Goal: Task Accomplishment & Management: Use online tool/utility

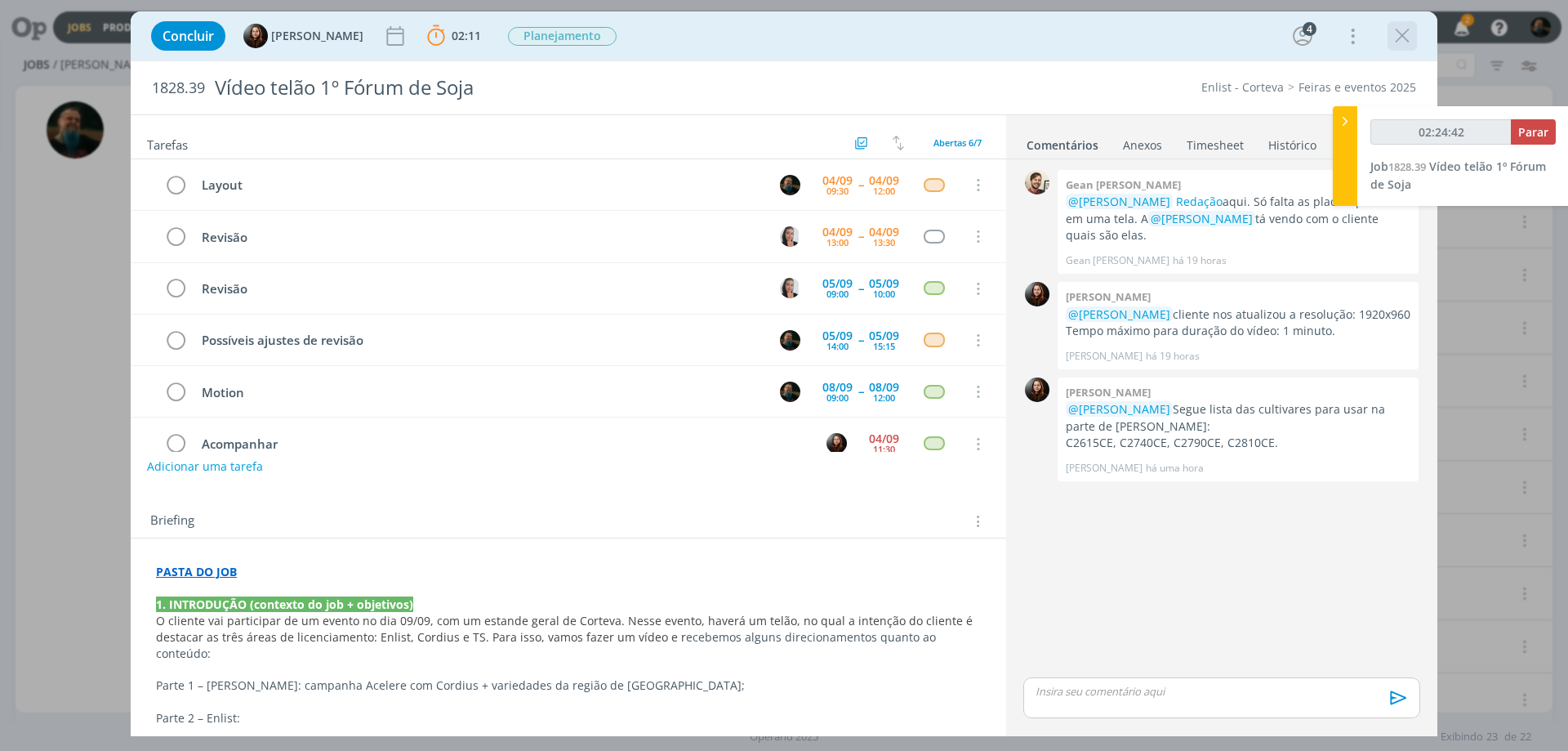
click at [1405, 37] on icon "dialog" at bounding box center [1402, 36] width 24 height 24
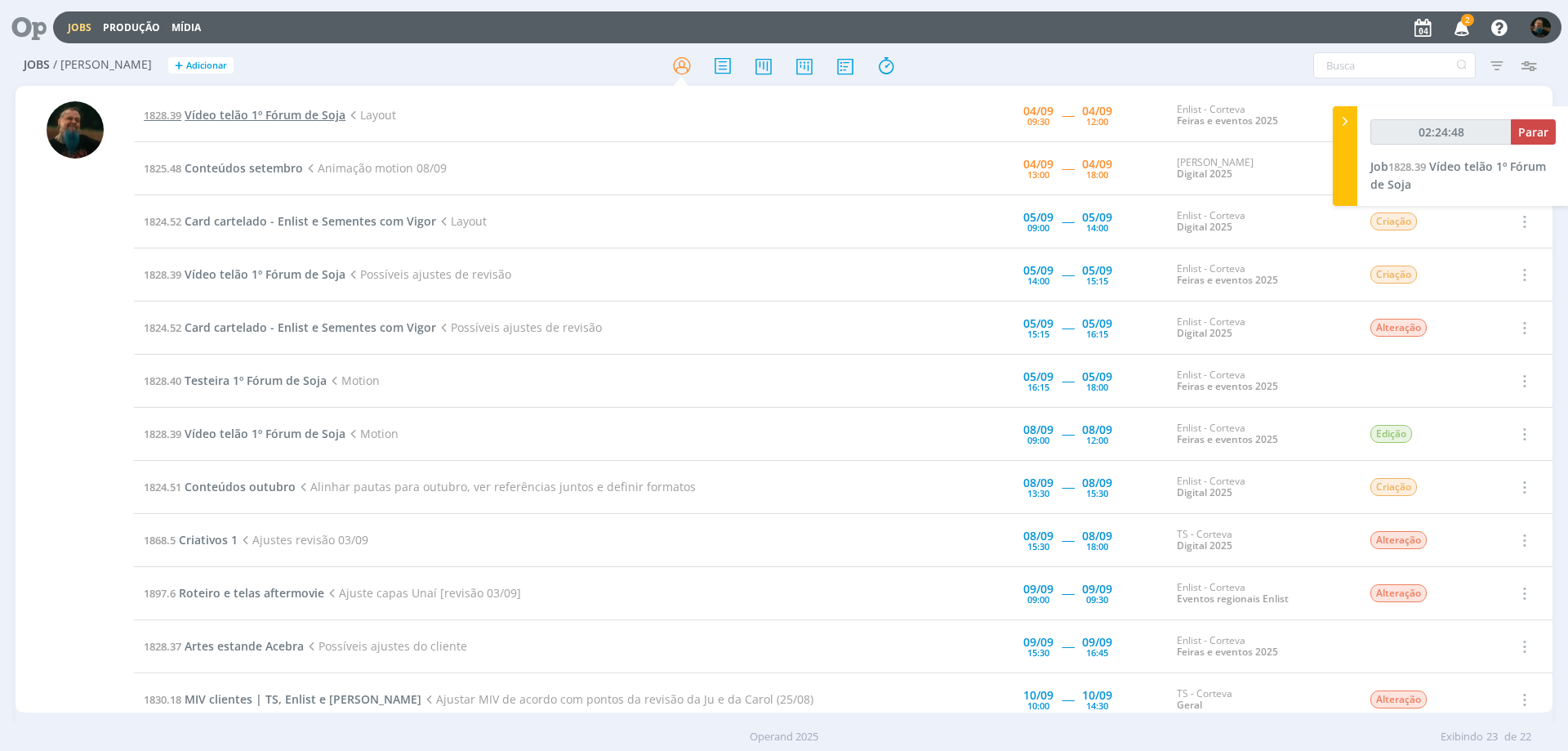
click at [308, 115] on span "Vídeo telão 1º Fórum de Soja" at bounding box center [265, 115] width 160 height 16
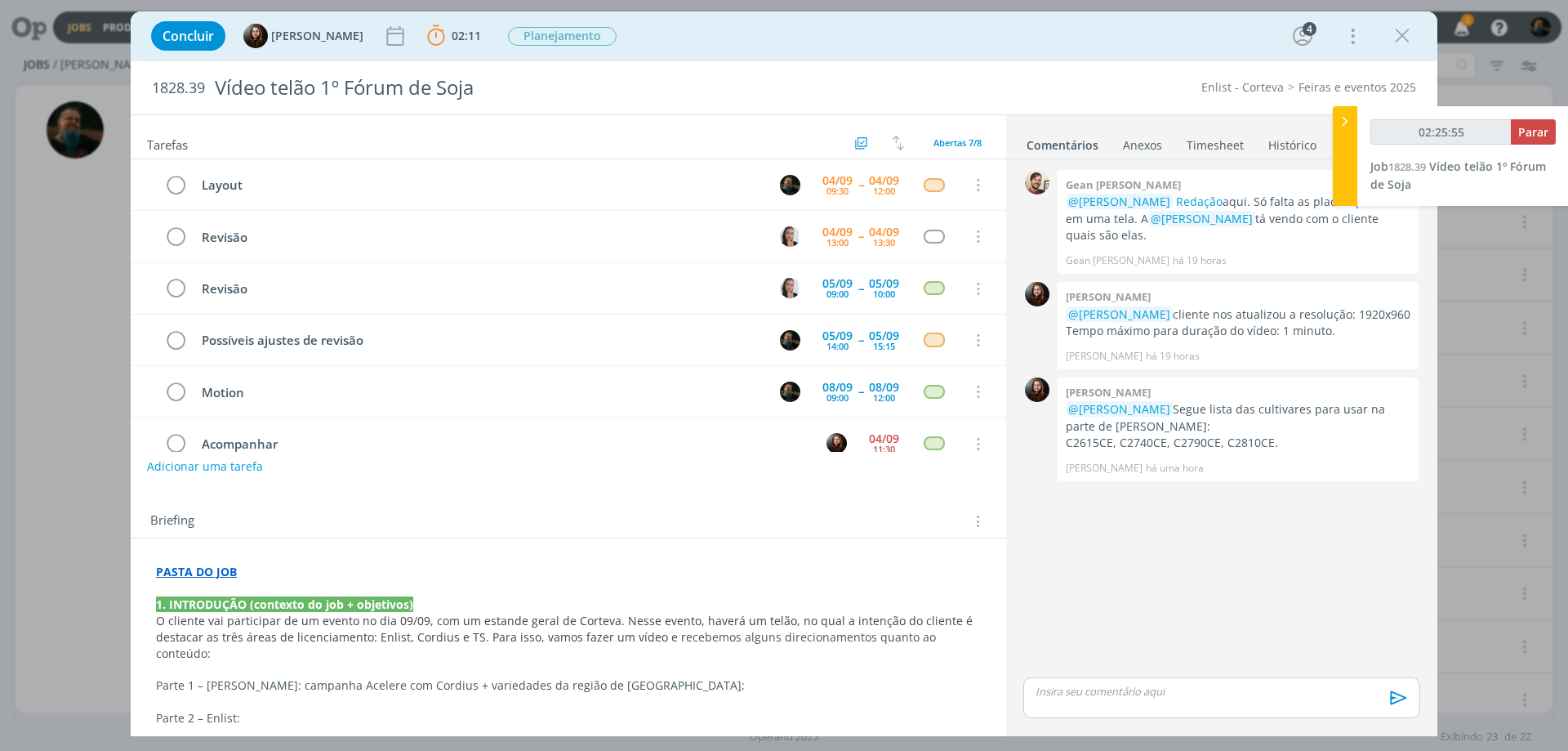
type input "02:25:56"
click at [1532, 135] on span "Parar" at bounding box center [1533, 131] width 30 height 16
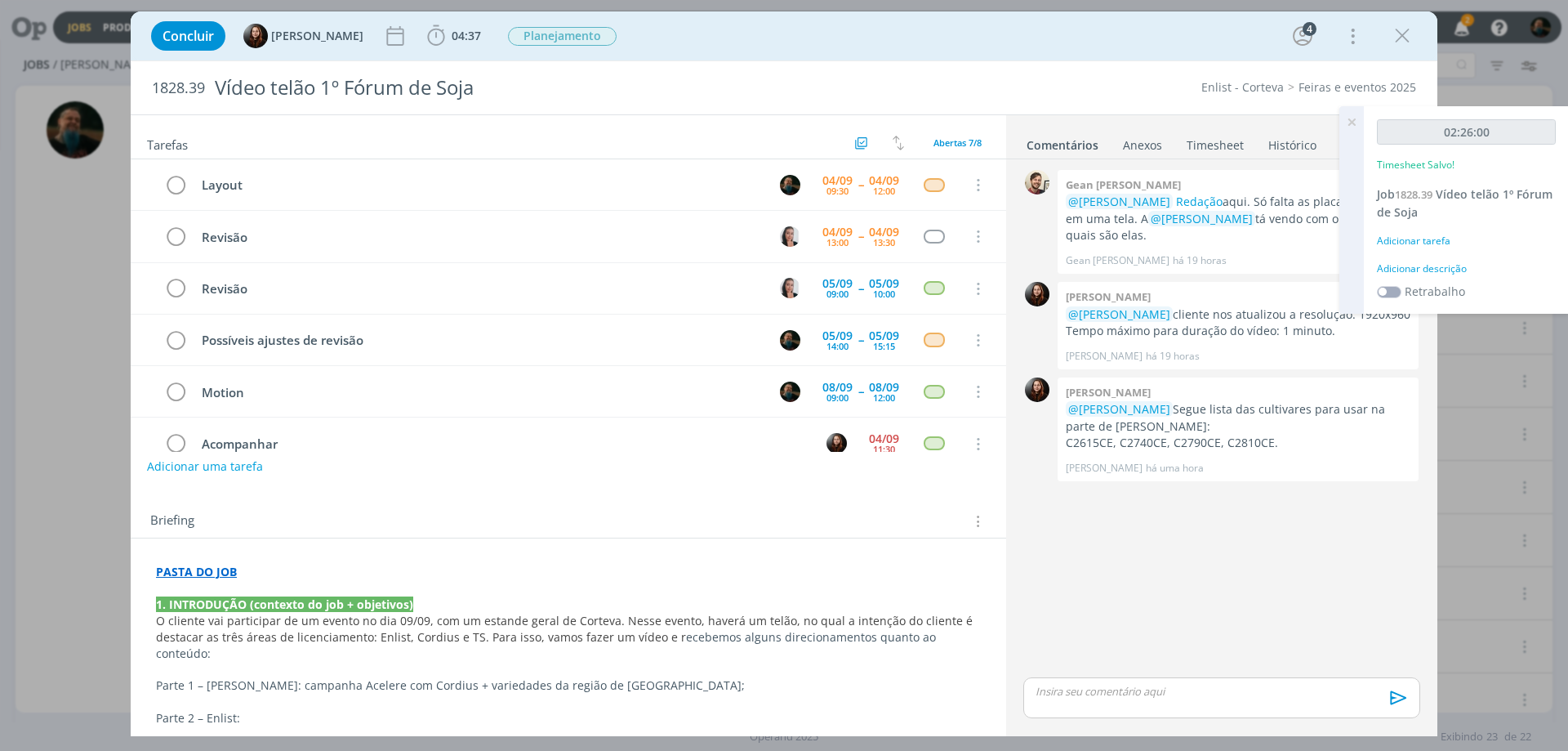
click at [1457, 266] on div "Adicionar descrição" at bounding box center [1466, 269] width 179 height 15
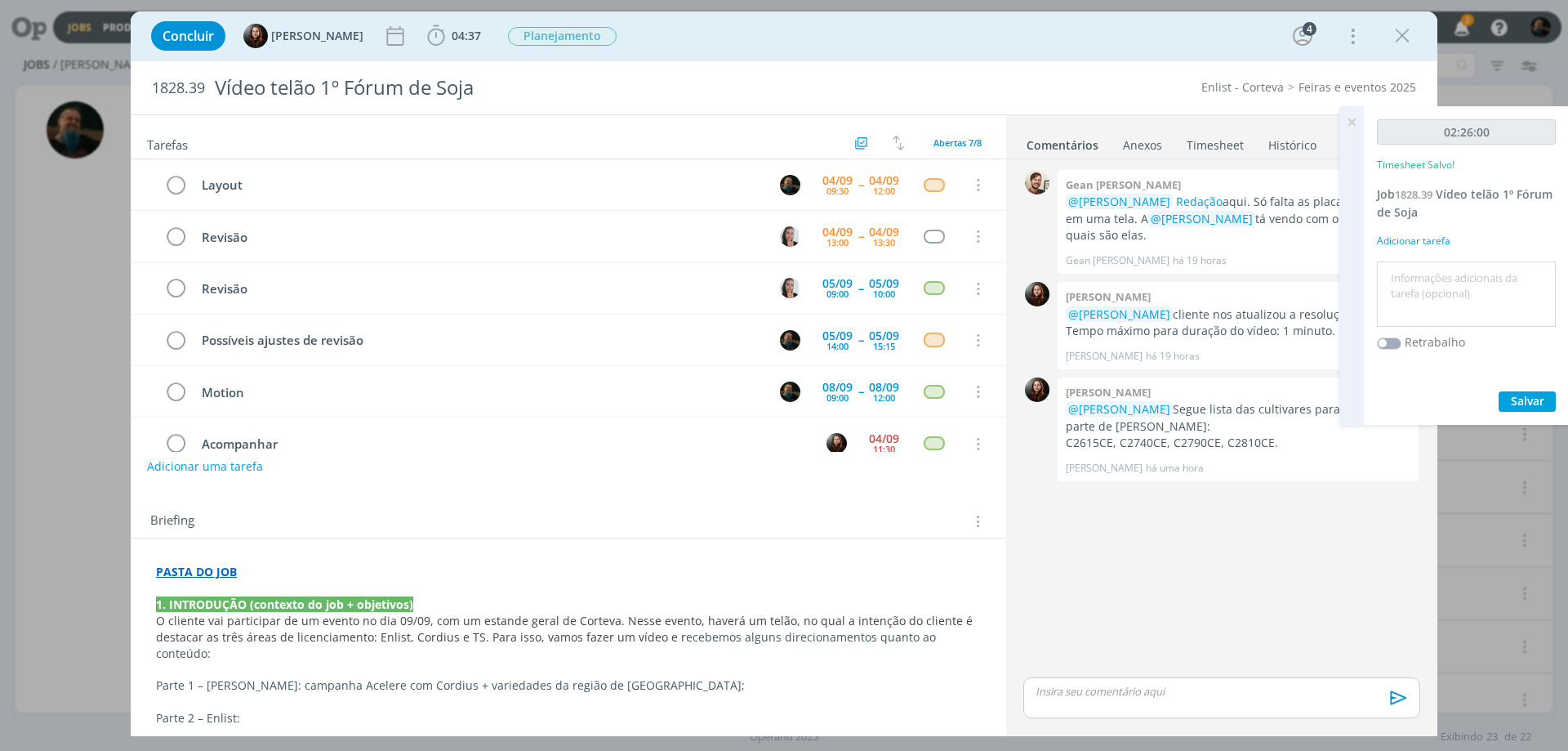
click at [1455, 293] on textarea at bounding box center [1467, 295] width 171 height 58
type textarea "layout telas"
click at [1540, 399] on span "Salvar" at bounding box center [1528, 401] width 34 height 16
click at [1354, 121] on icon at bounding box center [1351, 122] width 29 height 32
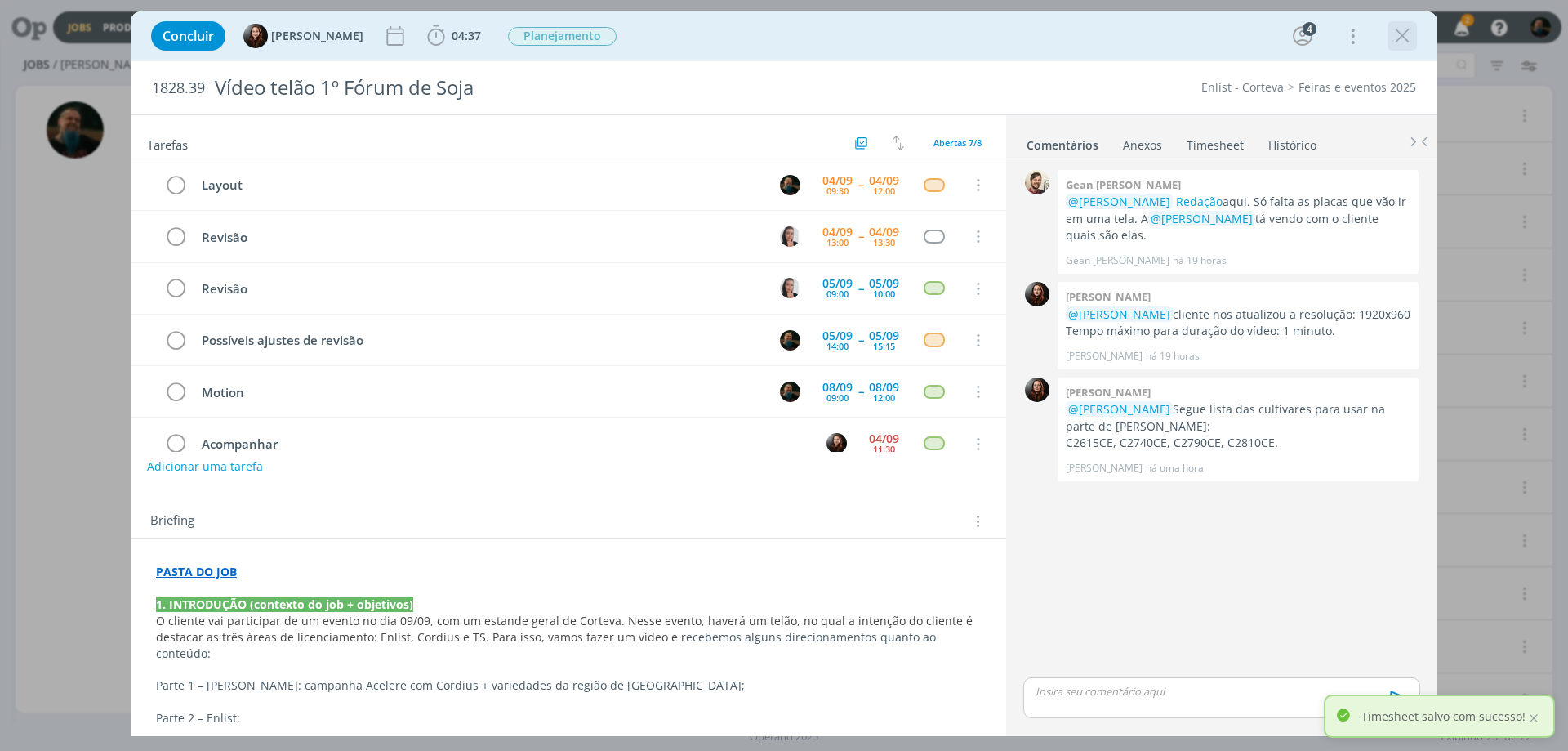
click at [1398, 40] on icon "dialog" at bounding box center [1402, 36] width 24 height 24
